Goal: Information Seeking & Learning: Learn about a topic

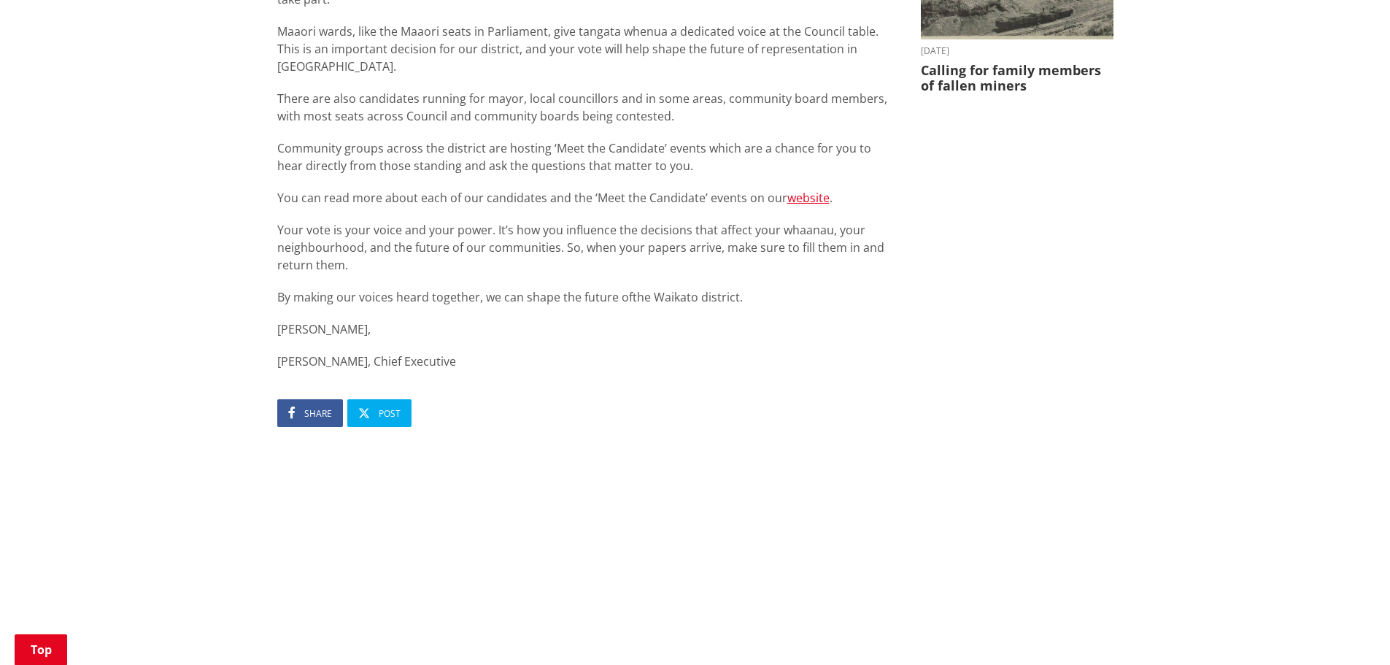
scroll to position [730, 0]
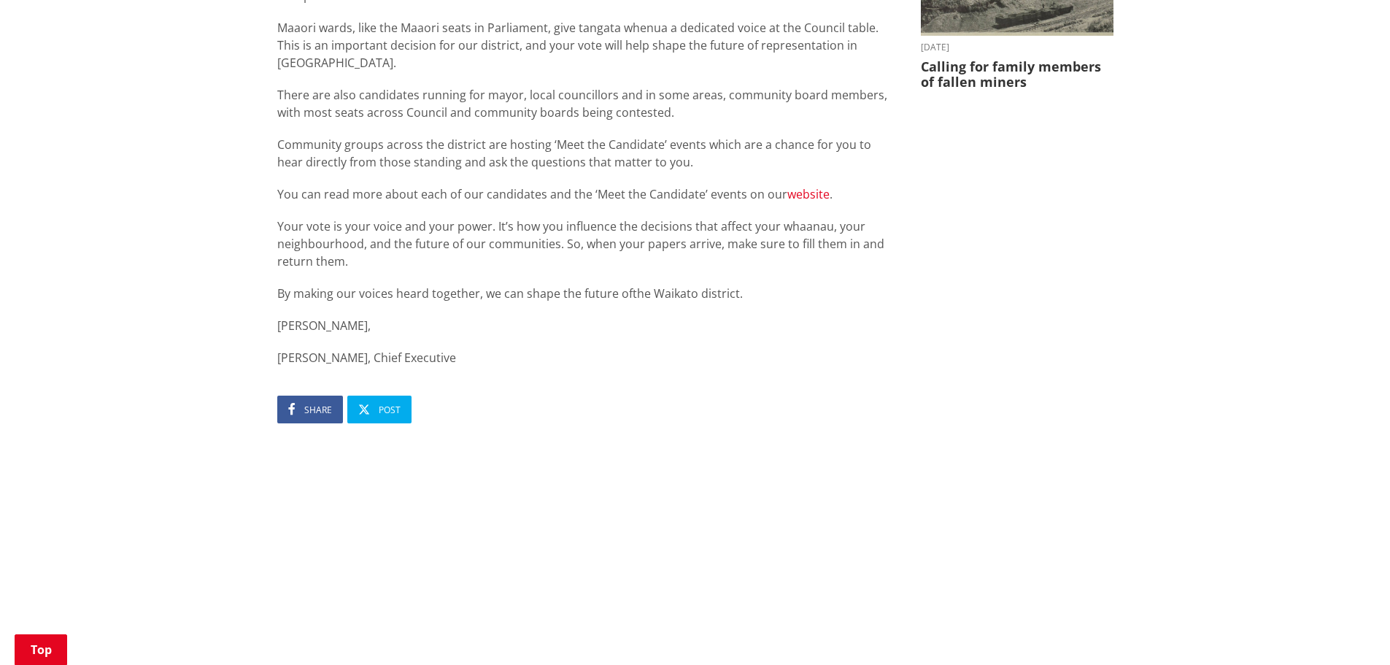
click at [814, 186] on link "website" at bounding box center [808, 194] width 42 height 16
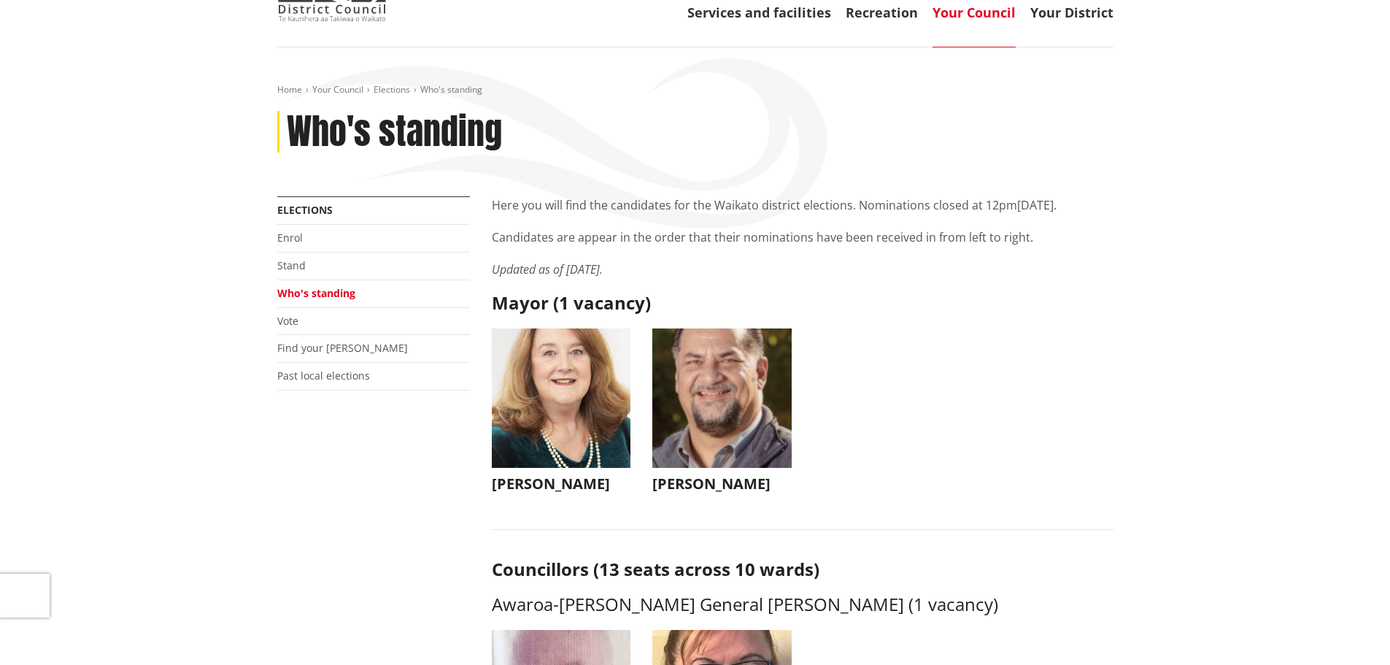
scroll to position [219, 0]
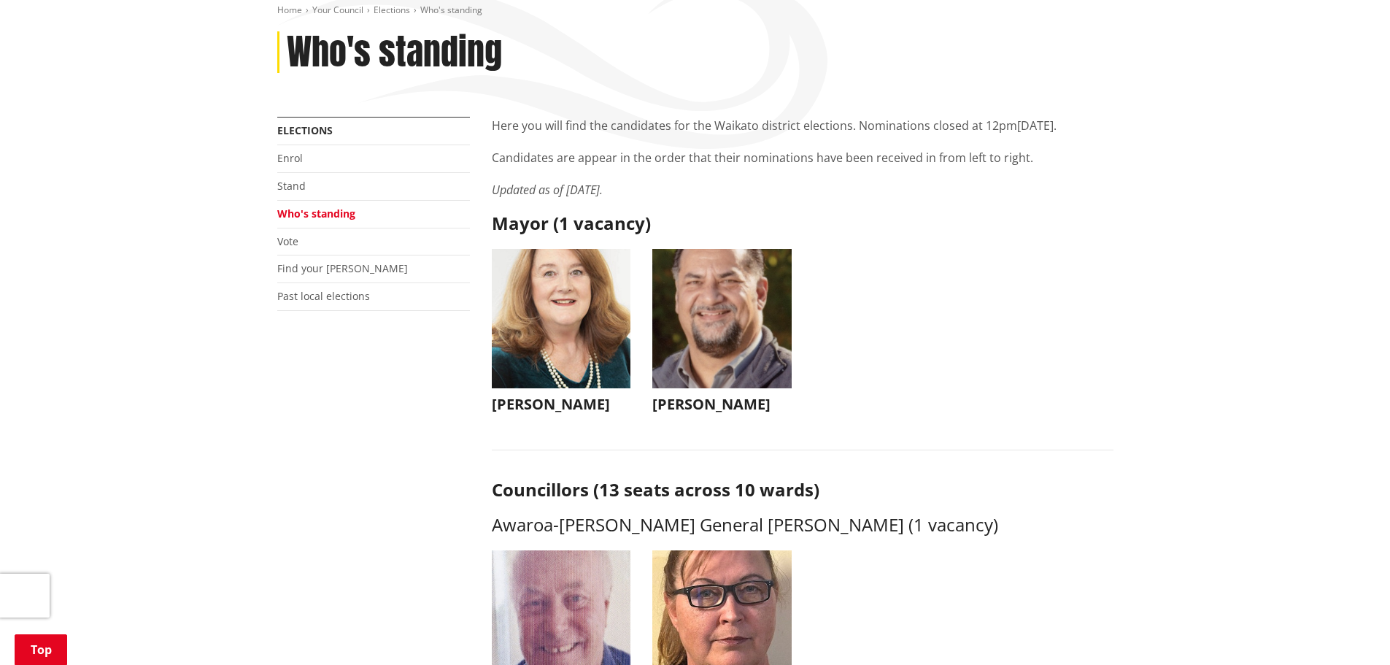
click at [685, 339] on img "button" at bounding box center [721, 318] width 139 height 139
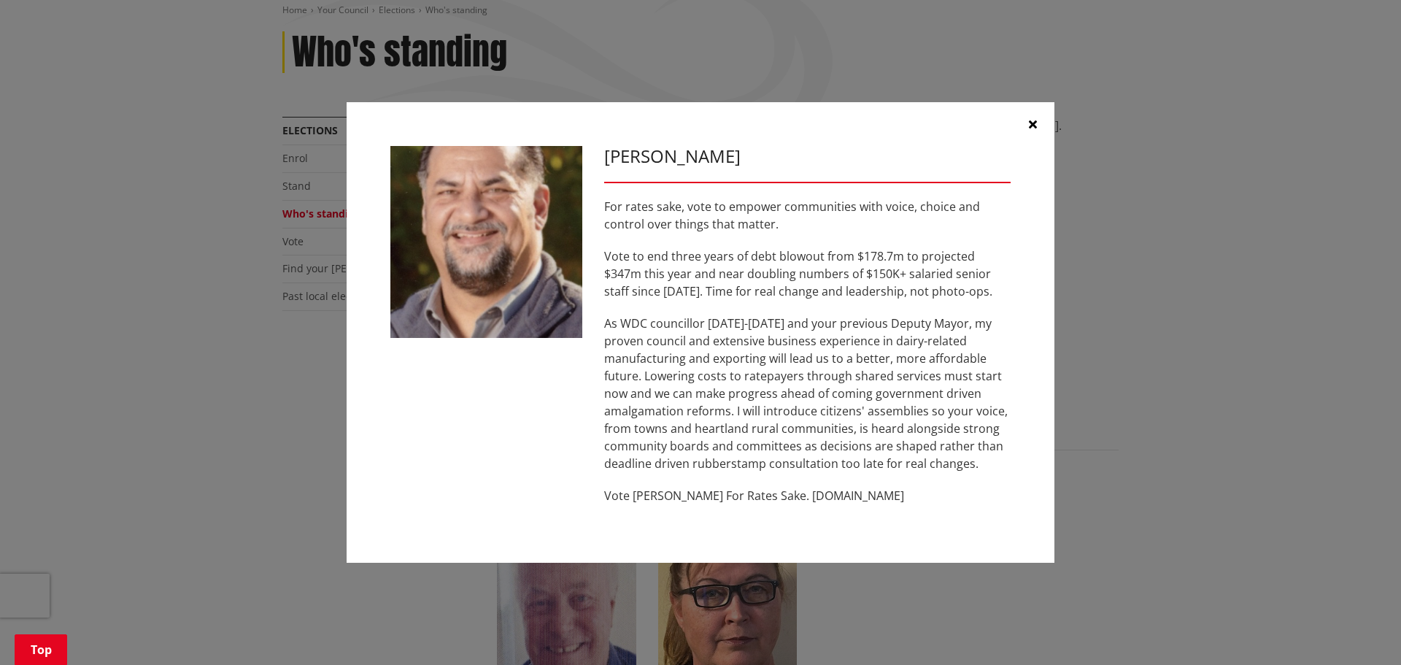
click at [290, 391] on div "[PERSON_NAME] For rates sake, vote to empower communities with voice, choice an…" at bounding box center [700, 332] width 1343 height 504
click at [1045, 277] on div "[PERSON_NAME] For rates sake, vote to empower communities with voice, choice an…" at bounding box center [701, 332] width 708 height 461
click at [1039, 118] on button "button" at bounding box center [1033, 124] width 44 height 44
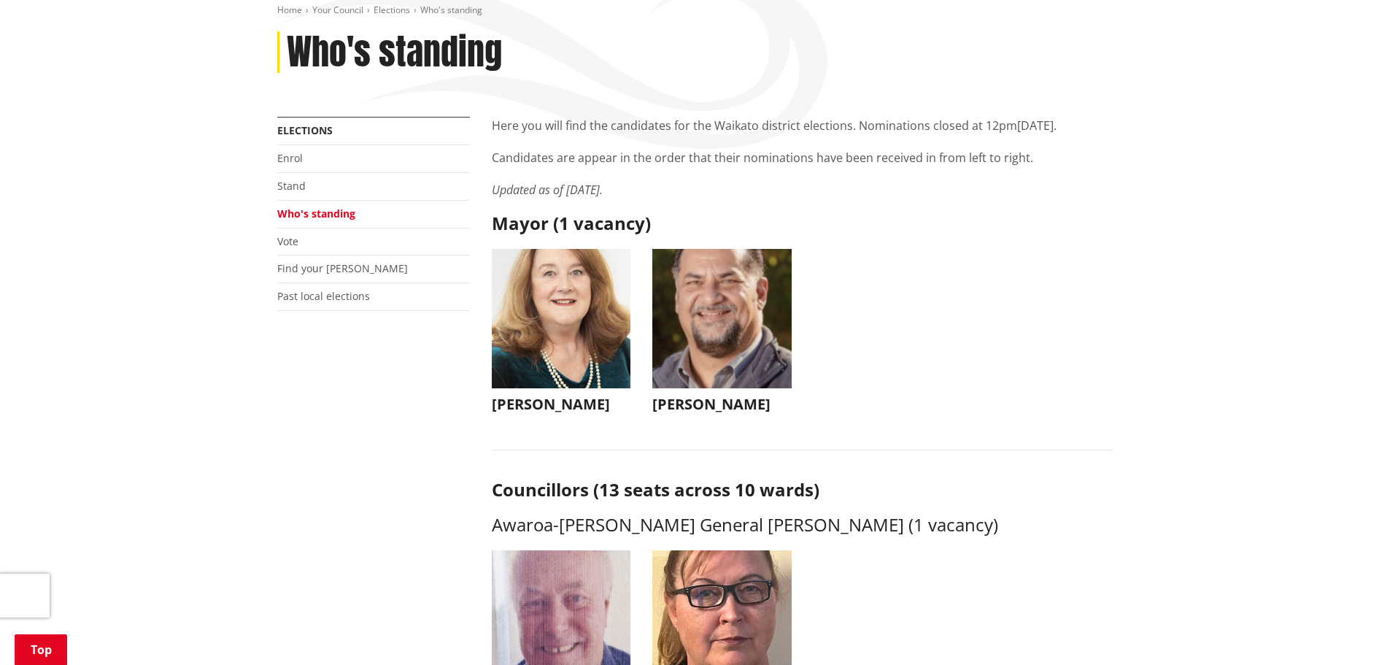
click at [531, 312] on img "button" at bounding box center [561, 318] width 139 height 139
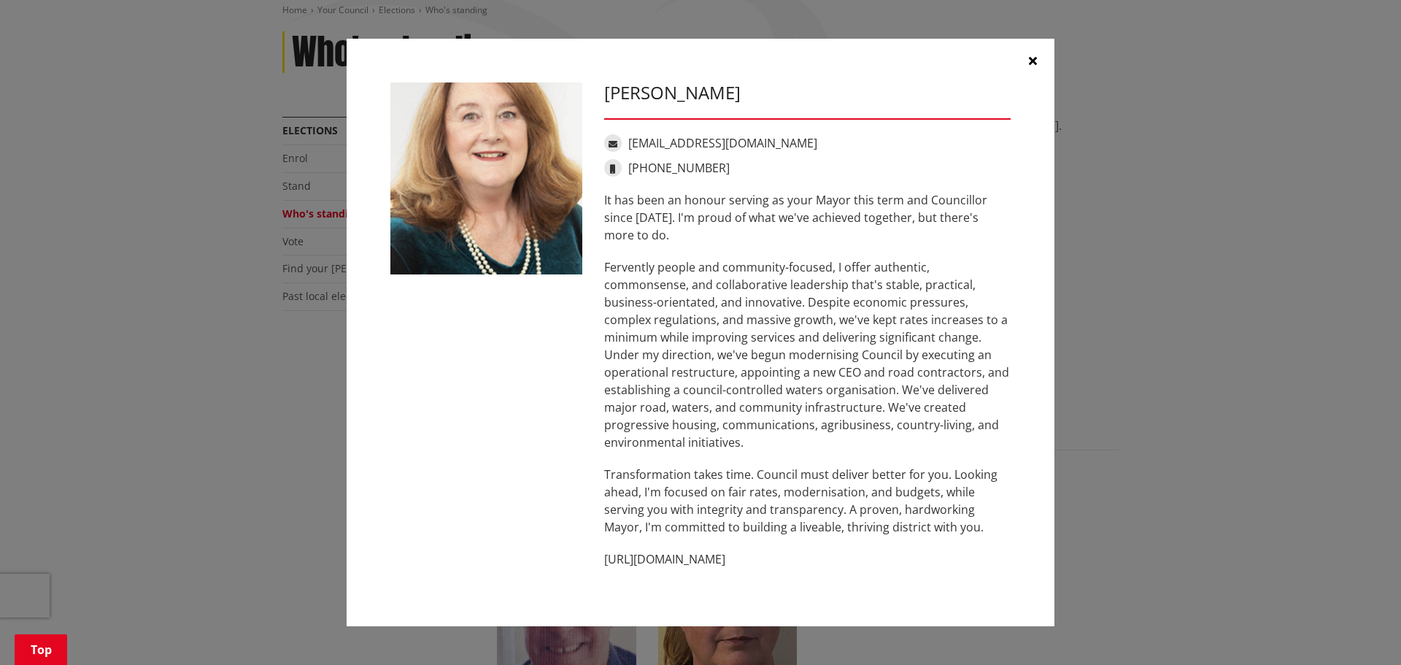
click at [1032, 62] on icon "button" at bounding box center [1033, 61] width 8 height 12
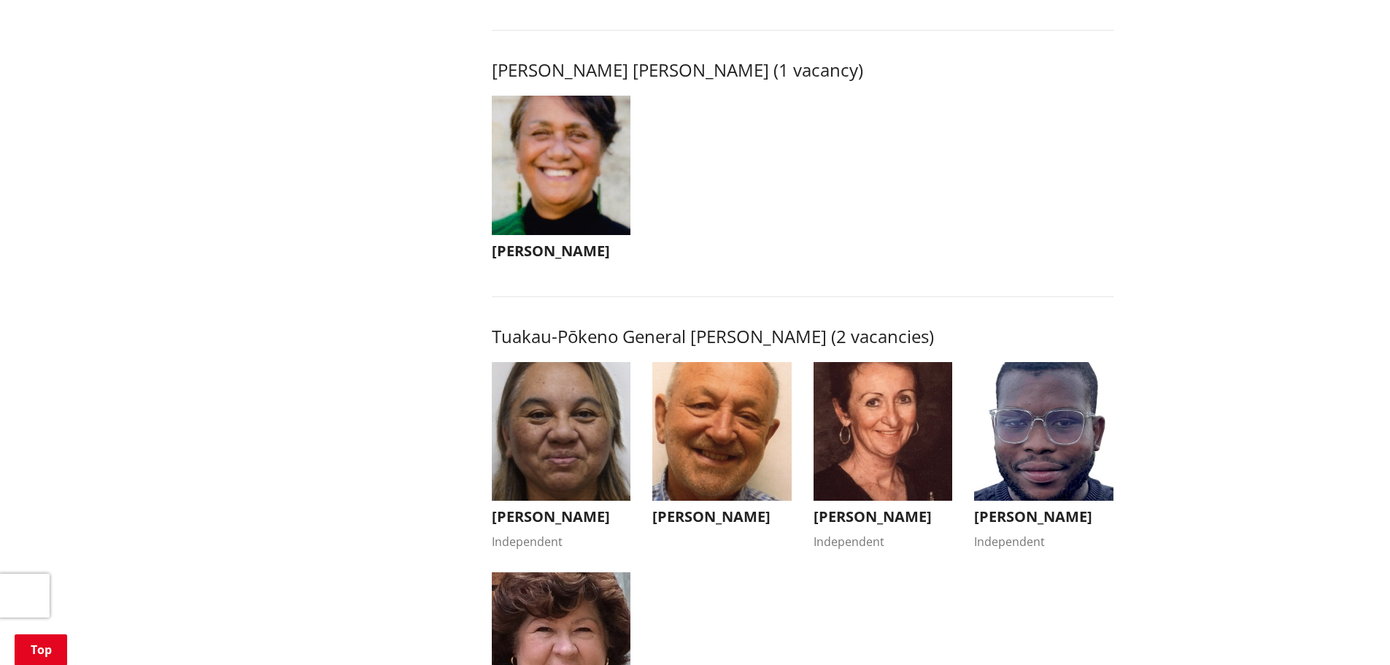
scroll to position [2481, 0]
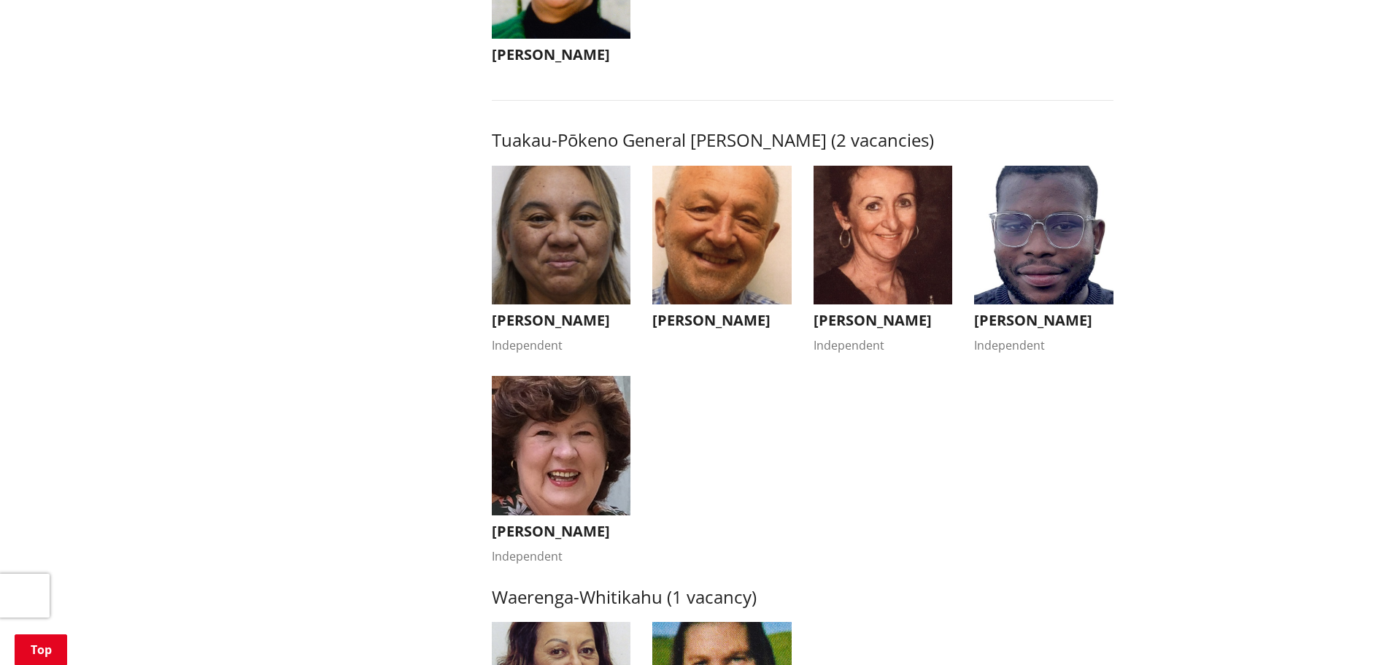
click at [537, 261] on img "button" at bounding box center [561, 235] width 139 height 139
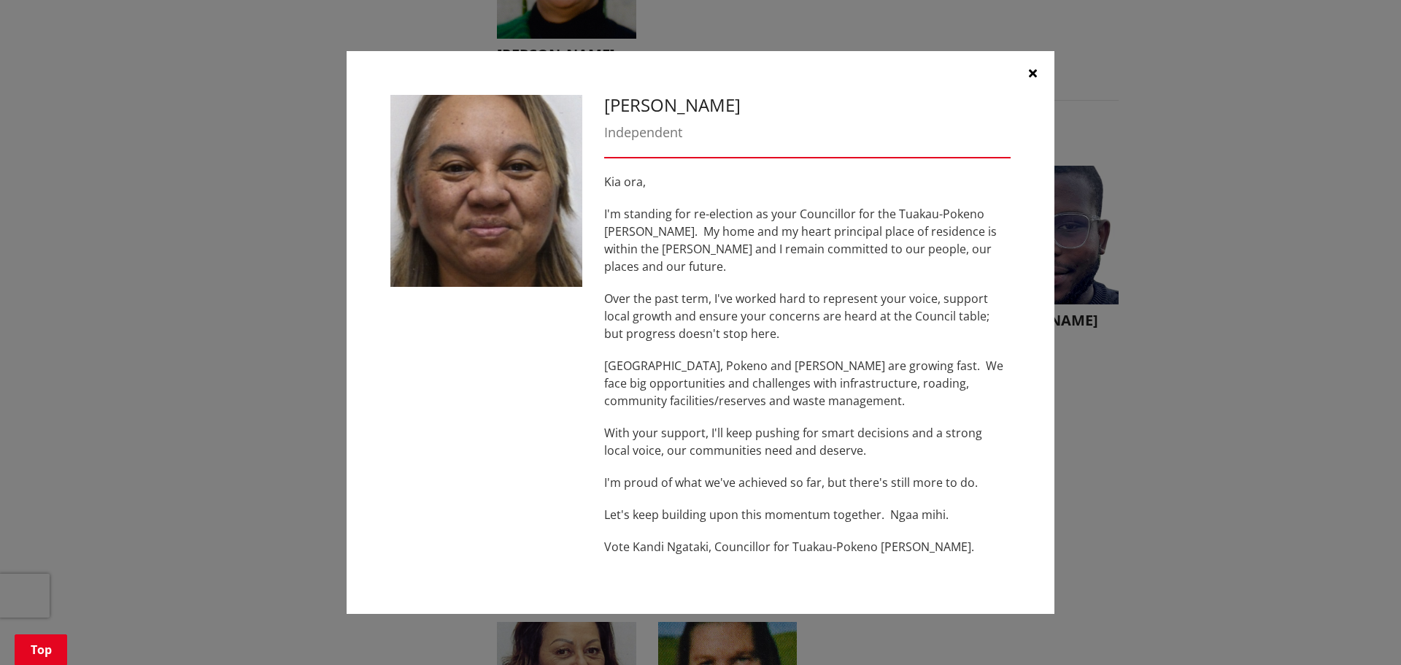
click at [1036, 79] on icon "button" at bounding box center [1033, 73] width 8 height 12
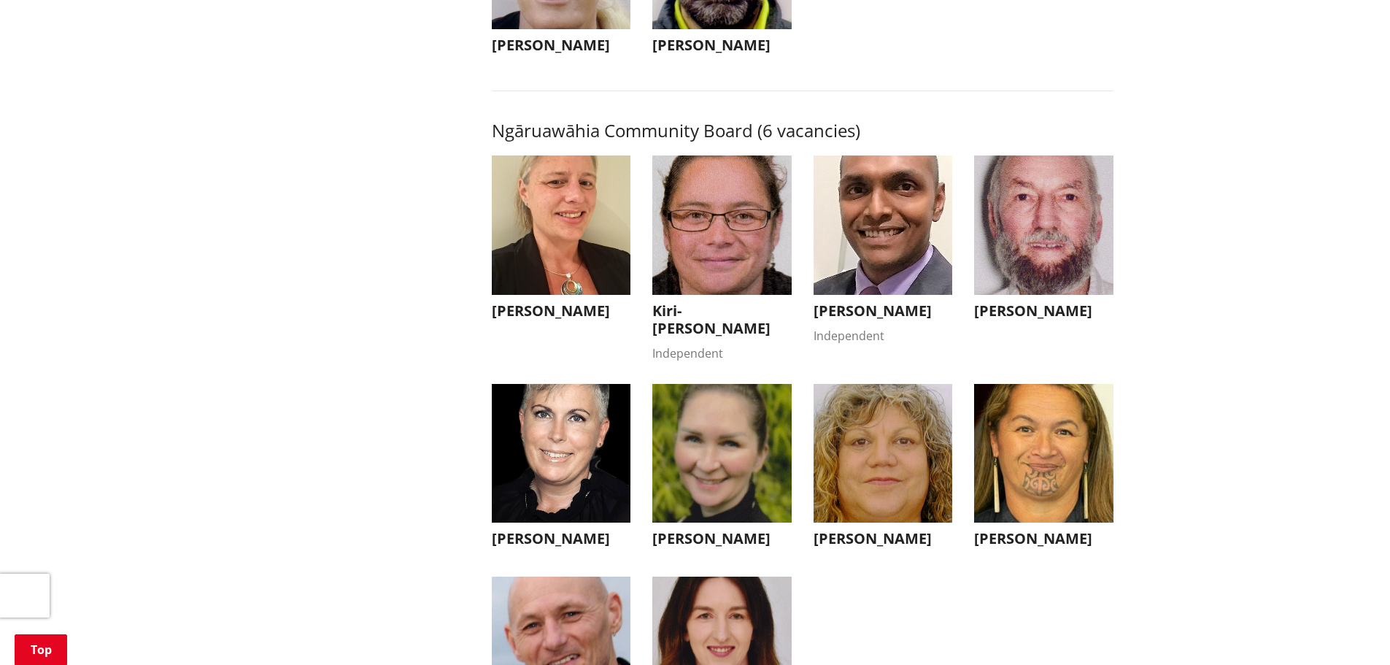
scroll to position [4087, 0]
